Goal: Information Seeking & Learning: Learn about a topic

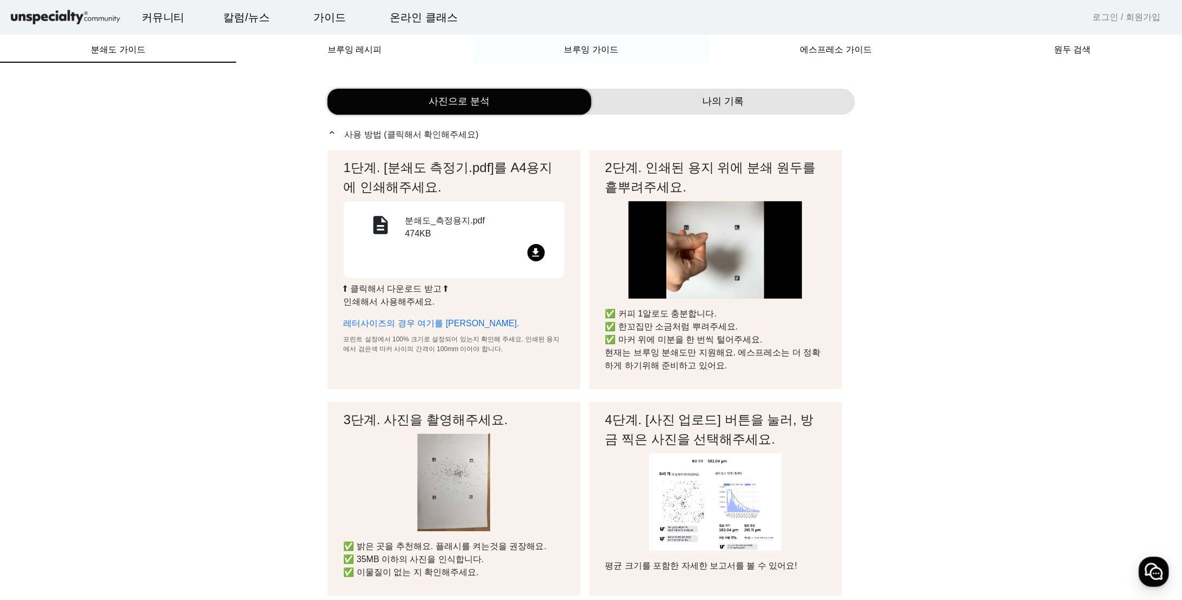
click at [576, 53] on span "브루잉 가이드" at bounding box center [591, 49] width 54 height 9
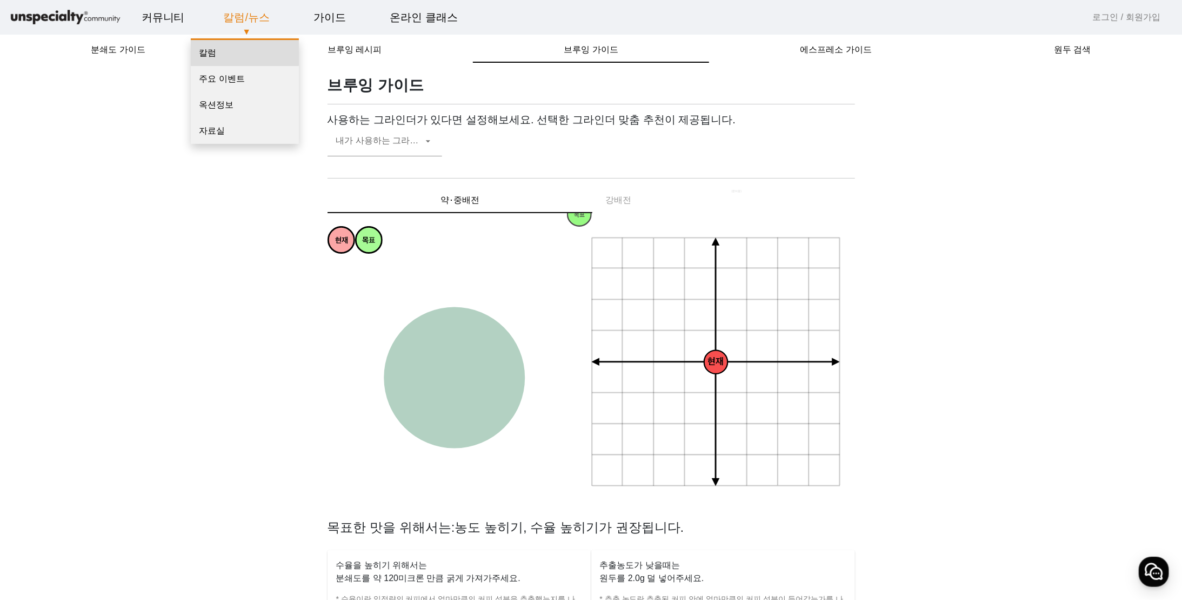
click at [222, 53] on link "칼럼" at bounding box center [245, 53] width 108 height 26
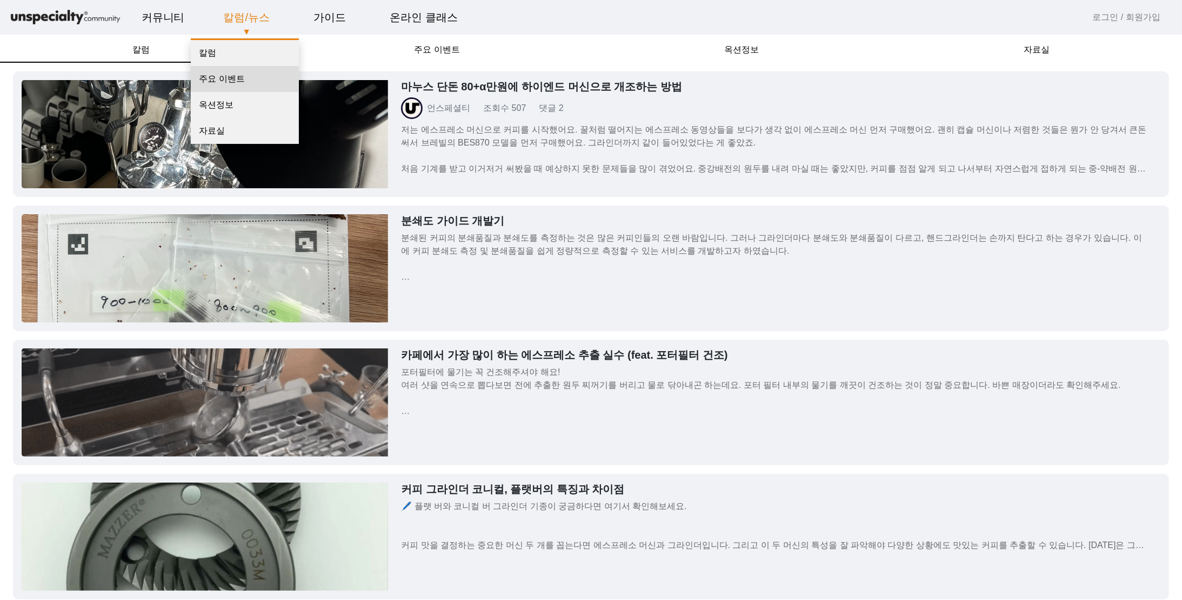
click at [221, 79] on link "주요 이벤트" at bounding box center [245, 79] width 108 height 26
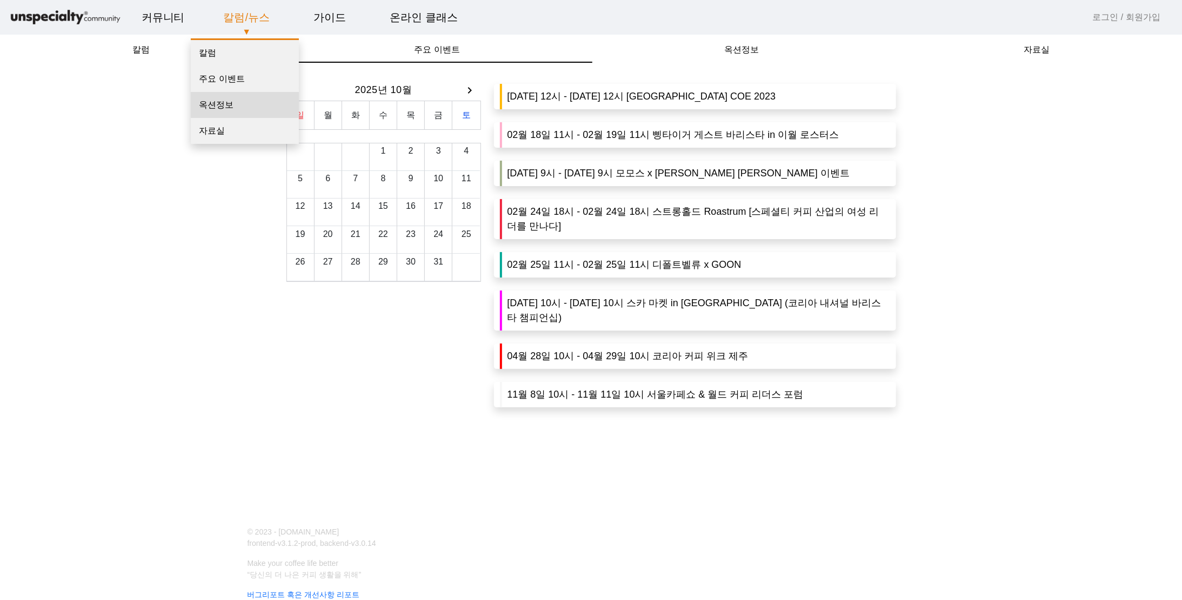
click at [260, 110] on link "옥션정보" at bounding box center [245, 105] width 108 height 26
